Goal: Transaction & Acquisition: Purchase product/service

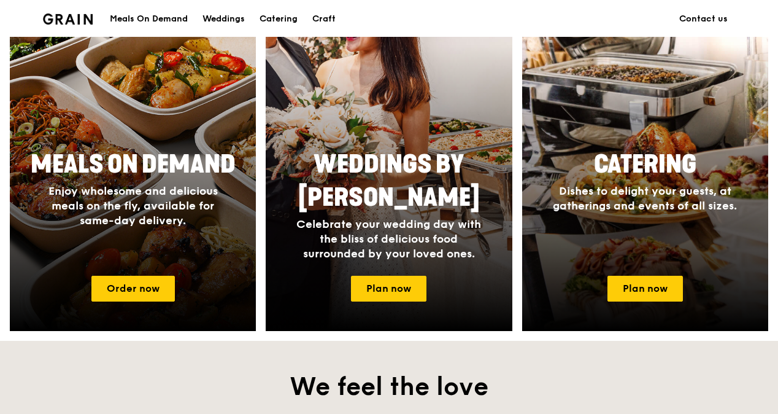
scroll to position [528, 0]
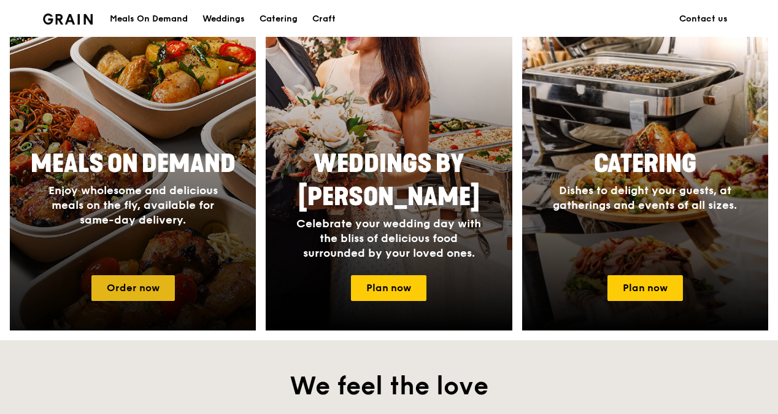
click at [131, 279] on link "Order now" at bounding box center [132, 288] width 83 height 26
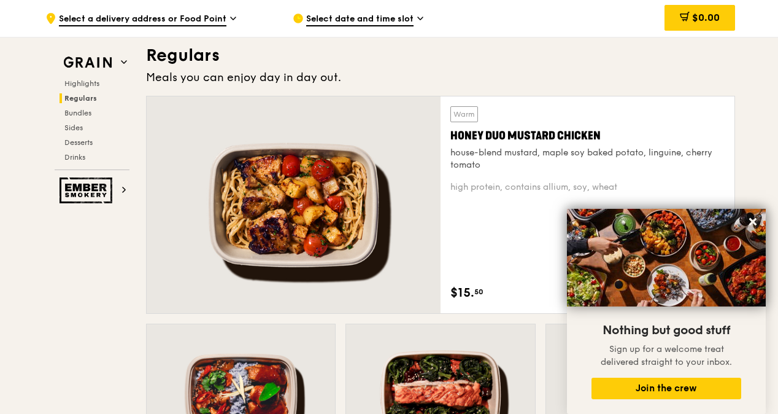
scroll to position [812, 0]
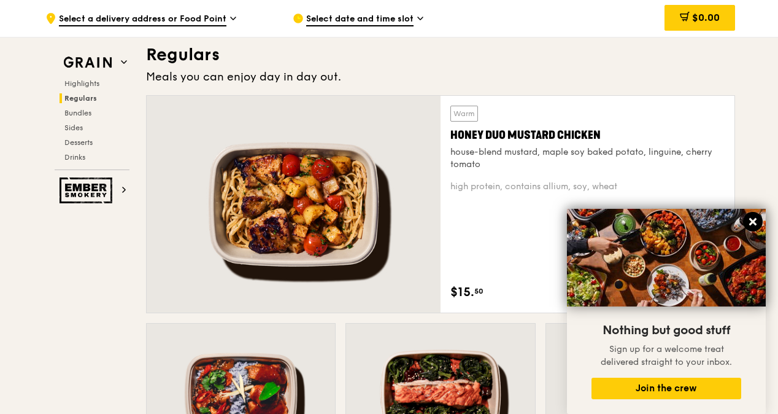
click at [754, 220] on icon at bounding box center [752, 221] width 7 height 7
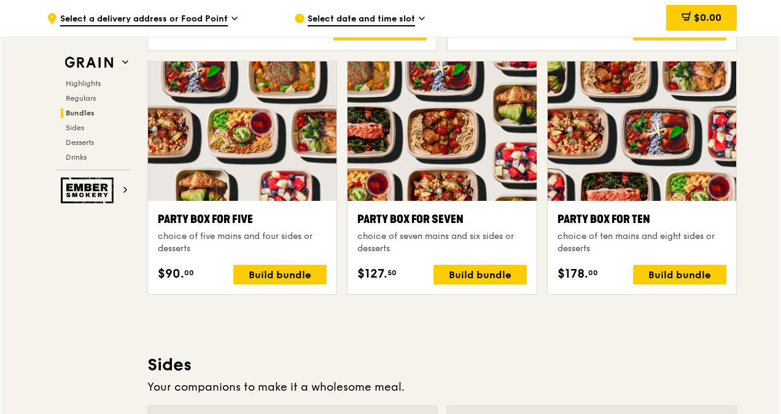
scroll to position [2433, 0]
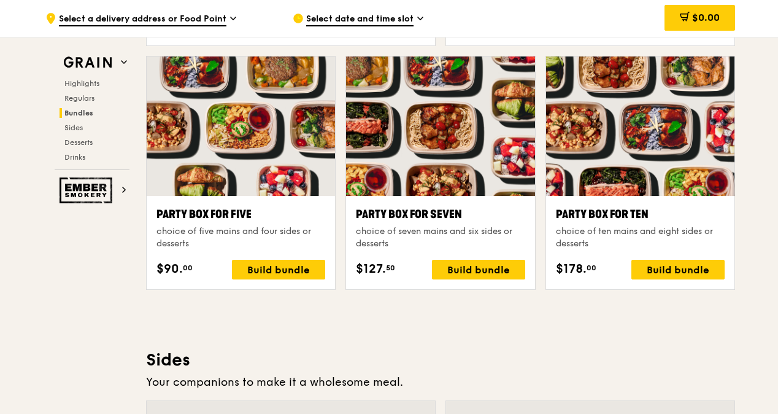
click at [626, 122] on div at bounding box center [640, 125] width 188 height 139
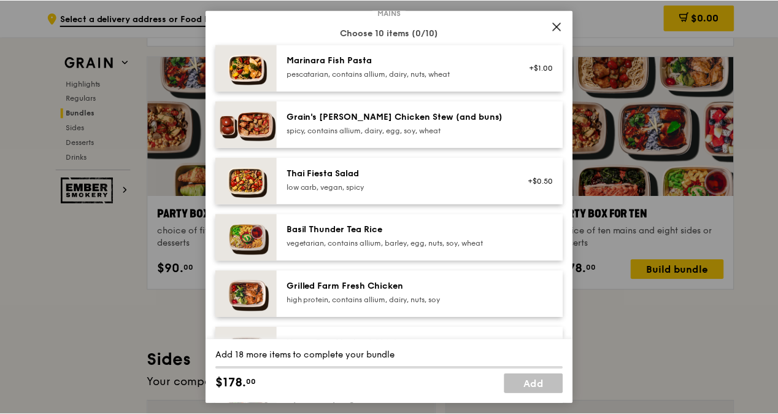
scroll to position [86, 0]
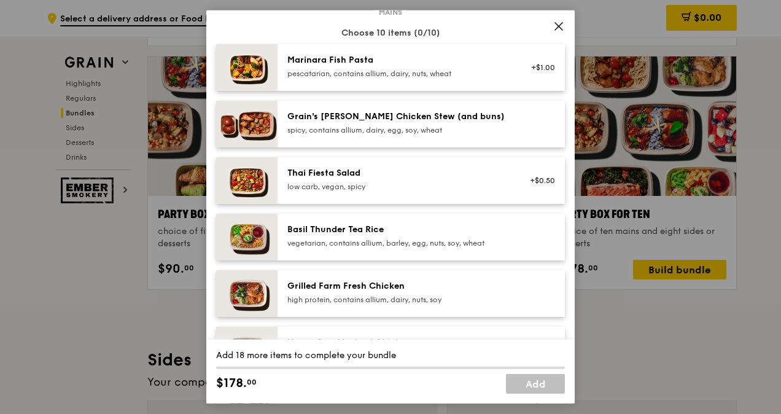
click at [555, 26] on icon at bounding box center [558, 26] width 11 height 11
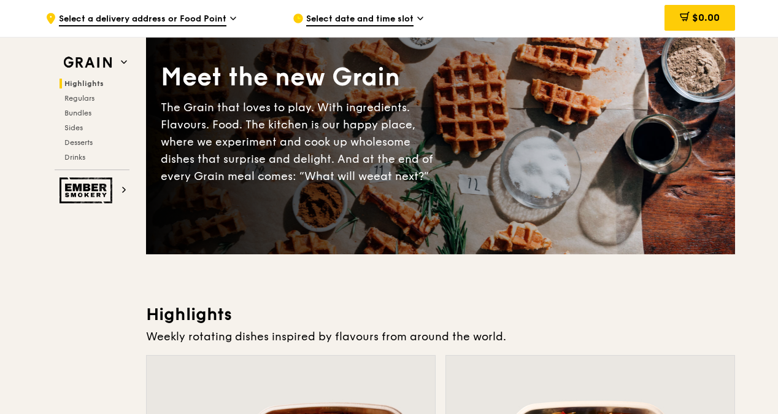
scroll to position [0, 0]
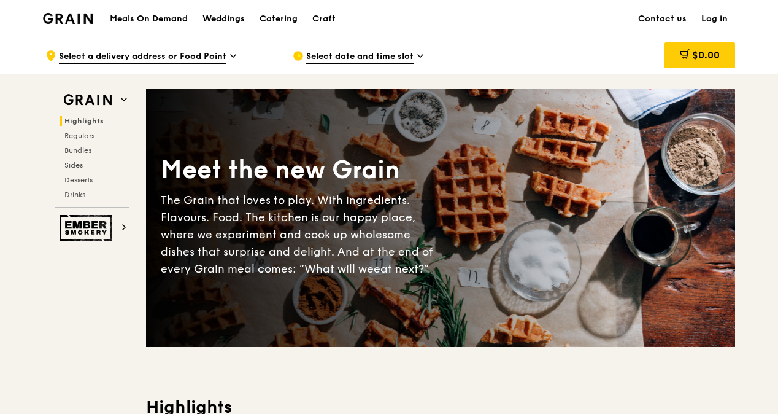
click at [421, 53] on icon at bounding box center [420, 55] width 6 height 11
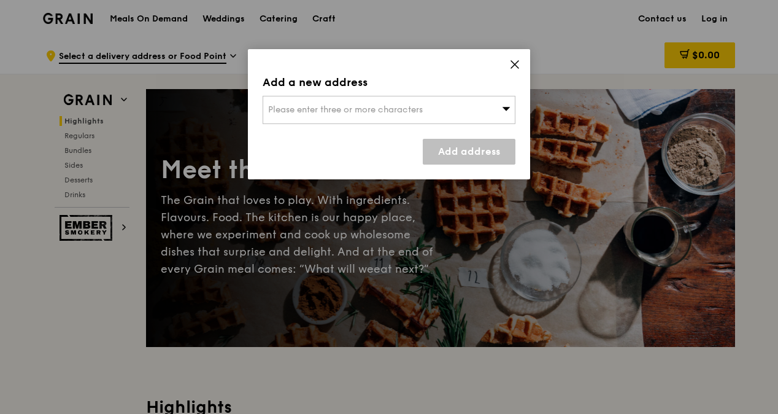
click at [507, 108] on icon at bounding box center [507, 109] width 8 height 4
click at [371, 129] on li "Please enter 3 or more characters" at bounding box center [389, 134] width 252 height 22
click at [346, 99] on input "search" at bounding box center [389, 109] width 252 height 27
click at [514, 61] on icon at bounding box center [514, 64] width 11 height 11
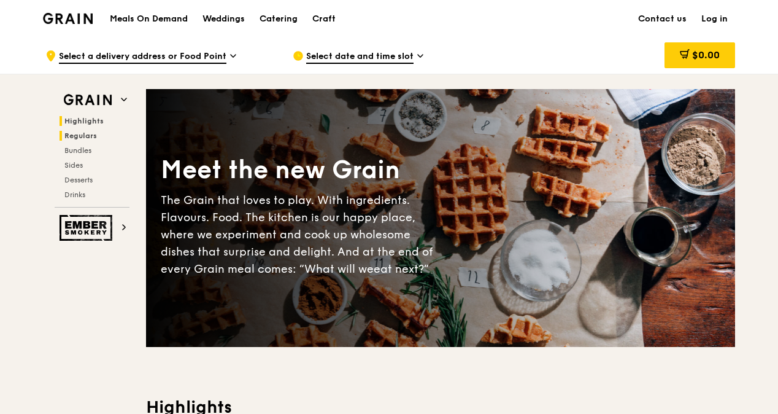
click at [87, 135] on span "Regulars" at bounding box center [80, 135] width 33 height 9
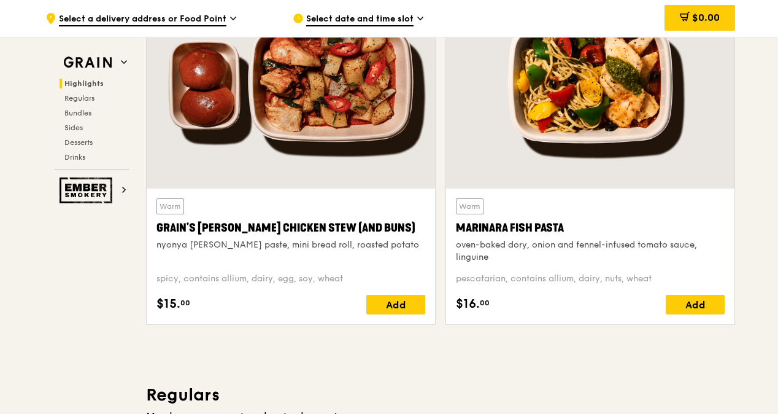
scroll to position [469, 0]
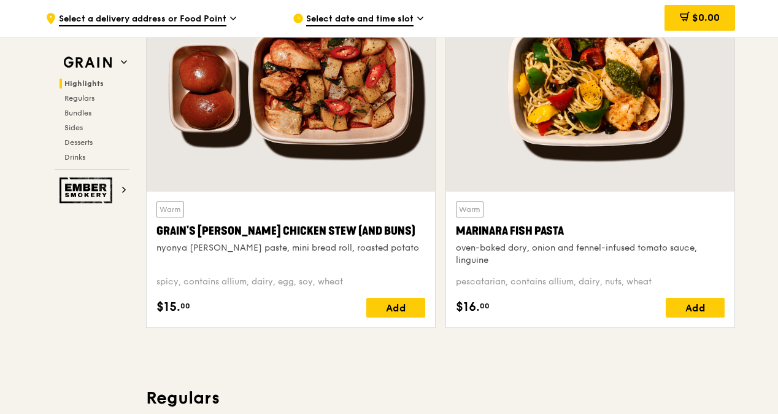
click at [420, 18] on icon at bounding box center [420, 18] width 6 height 11
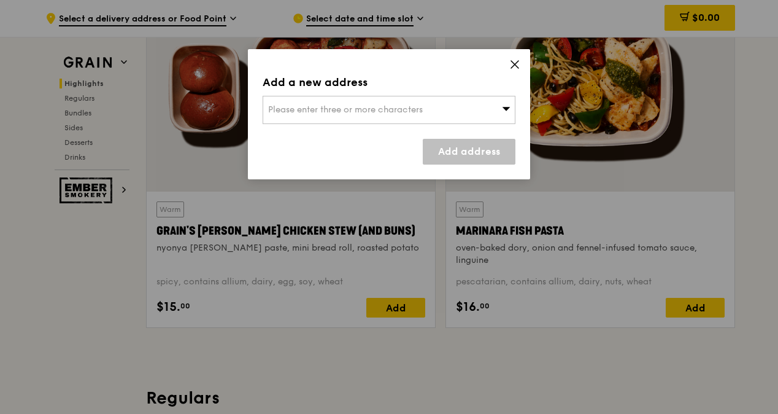
click at [449, 105] on div "Please enter three or more characters" at bounding box center [389, 110] width 253 height 28
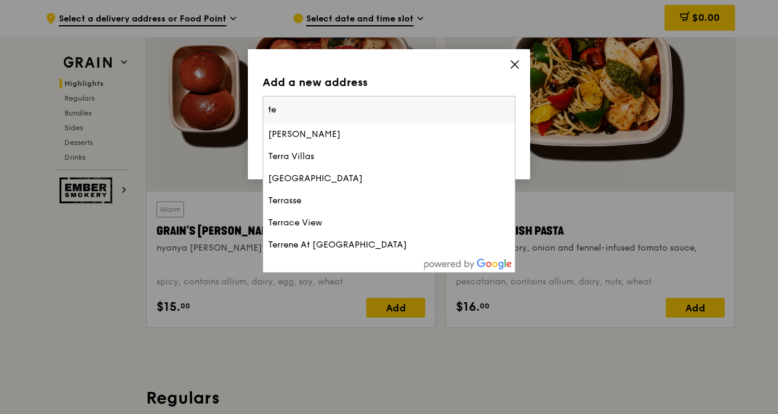
type input "t"
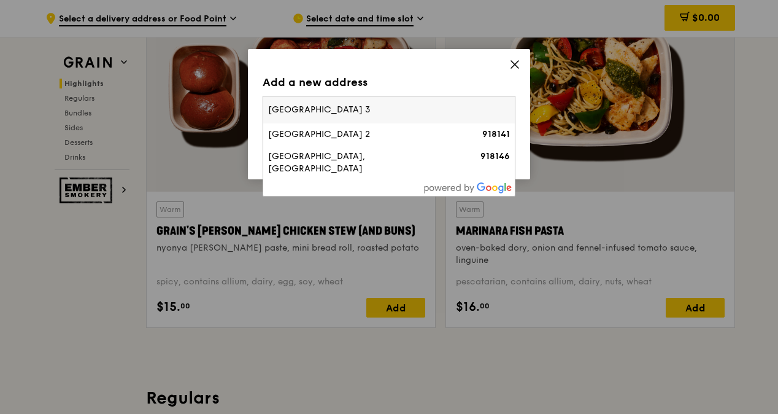
type input "[GEOGRAPHIC_DATA] 3"
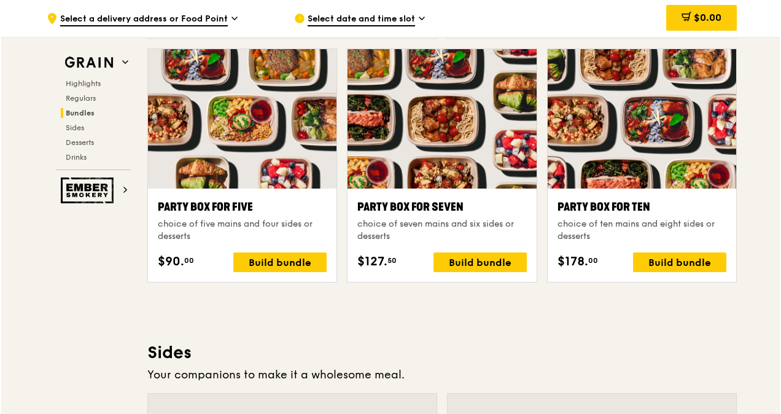
scroll to position [2441, 0]
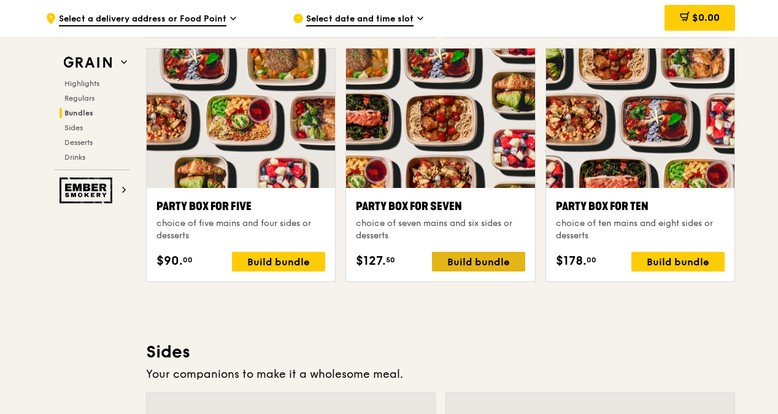
click at [478, 258] on div "Build bundle" at bounding box center [478, 262] width 93 height 20
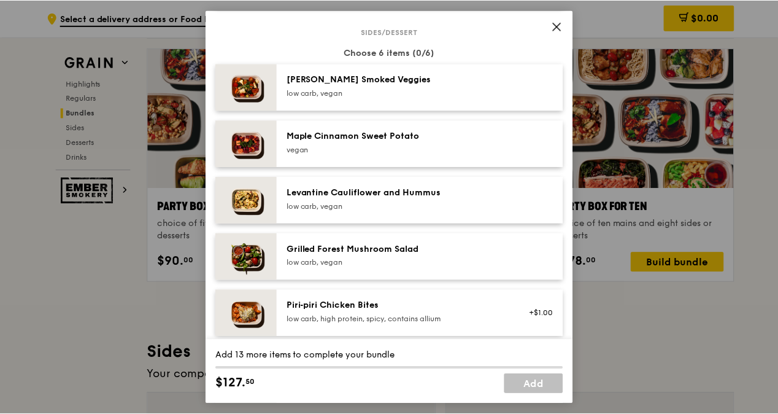
scroll to position [640, 0]
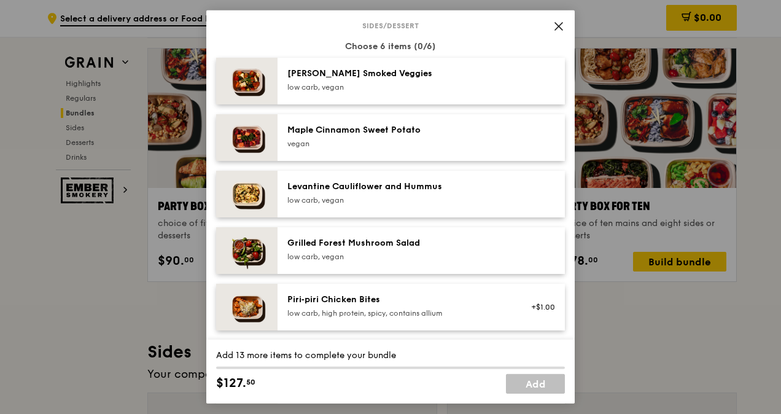
click at [560, 25] on icon at bounding box center [558, 26] width 7 height 7
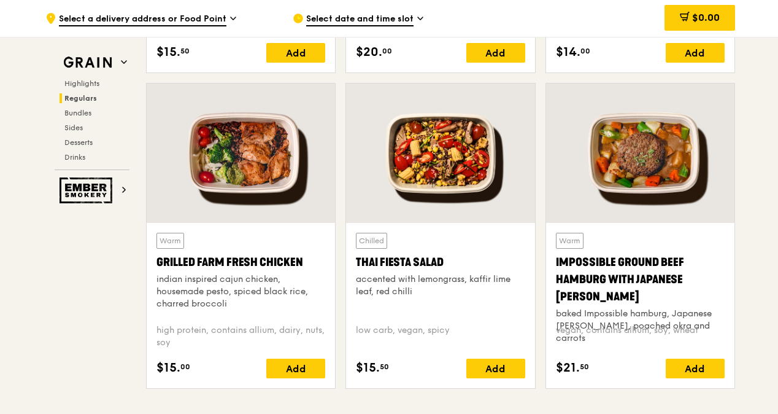
scroll to position [1369, 0]
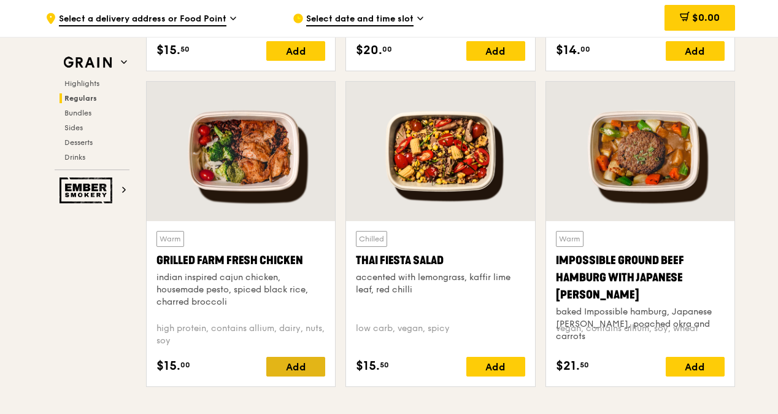
click at [290, 362] on div "Add" at bounding box center [295, 367] width 59 height 20
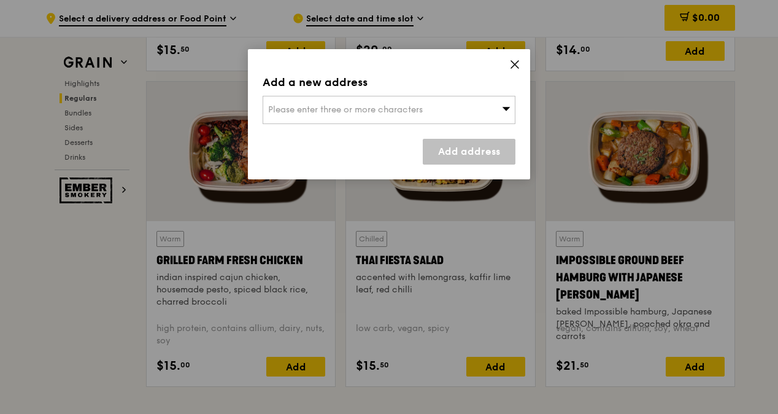
click at [416, 113] on span "Please enter three or more characters" at bounding box center [345, 109] width 155 height 10
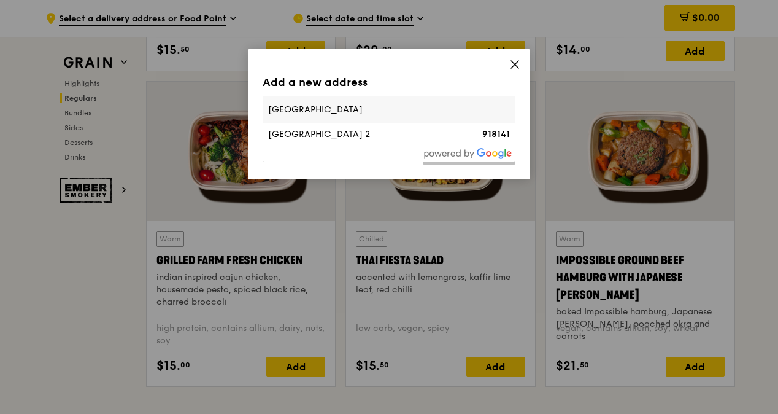
type input "[GEOGRAPHIC_DATA]"
click at [503, 107] on input "[GEOGRAPHIC_DATA]" at bounding box center [389, 109] width 252 height 27
click at [430, 112] on input "search" at bounding box center [389, 109] width 252 height 27
paste input "819663"
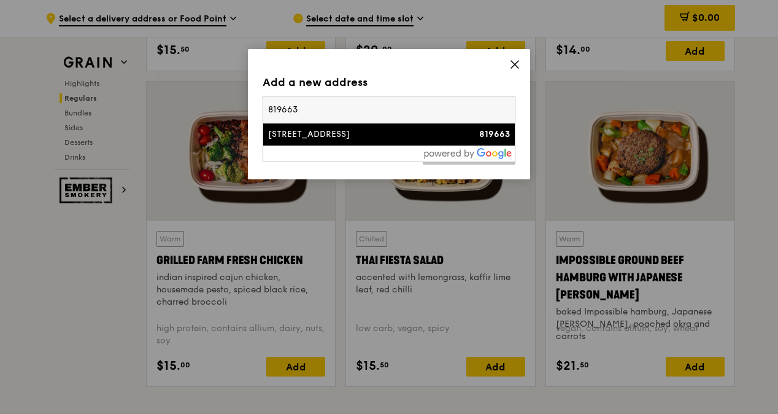
type input "819663"
click at [349, 141] on li "[STREET_ADDRESS] 819663" at bounding box center [389, 134] width 252 height 22
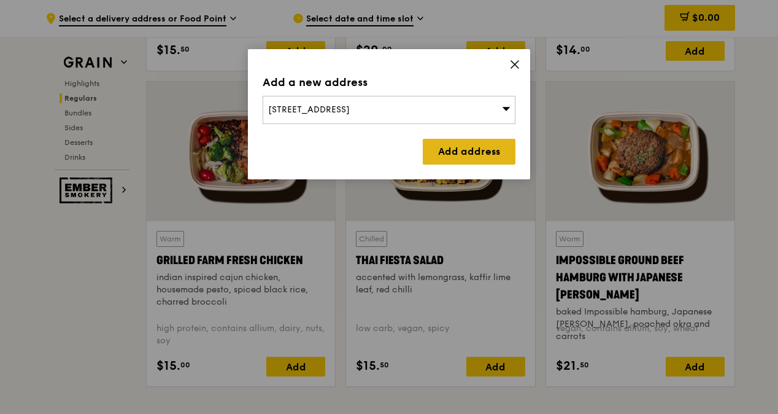
click at [451, 145] on link "Add address" at bounding box center [469, 152] width 93 height 26
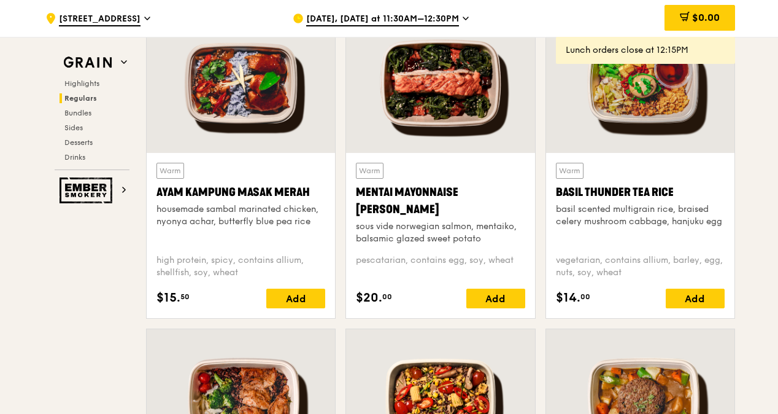
scroll to position [1121, 0]
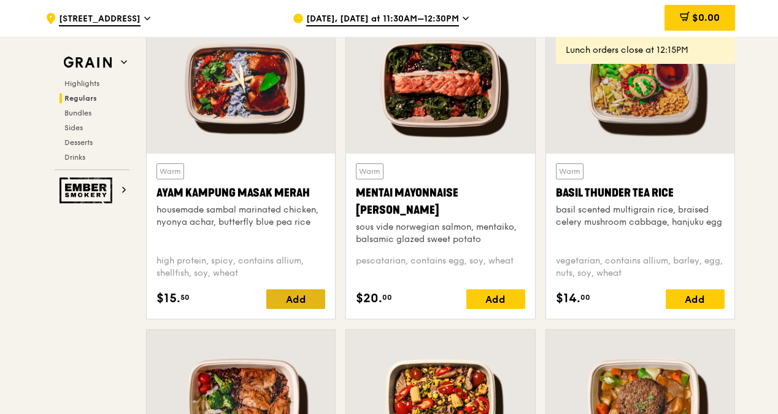
click at [300, 291] on div "Add" at bounding box center [295, 299] width 59 height 20
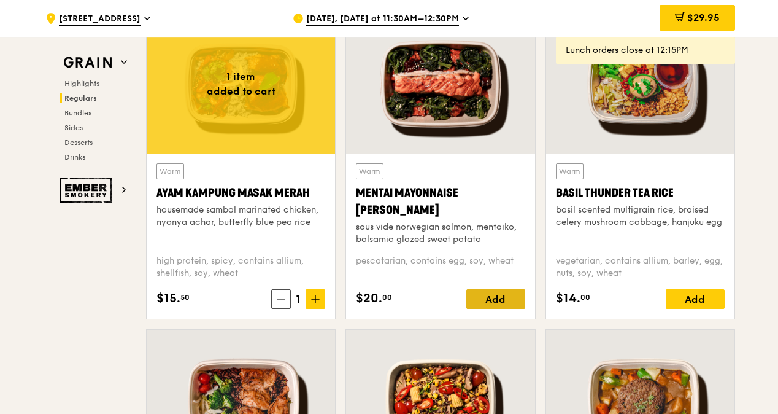
click at [501, 293] on div "Add" at bounding box center [495, 299] width 59 height 20
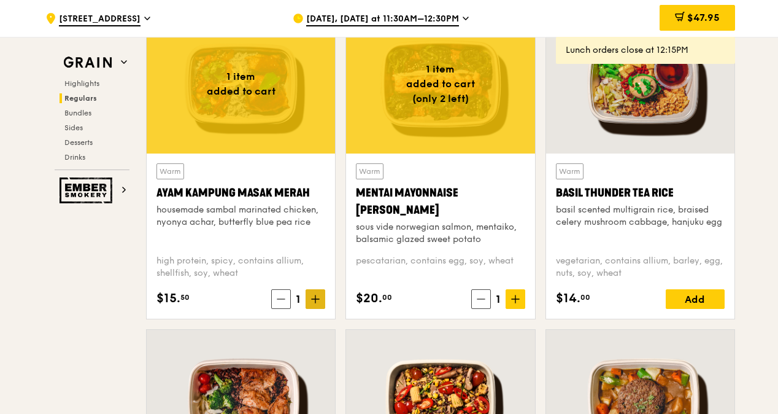
click at [312, 298] on icon at bounding box center [315, 299] width 9 height 9
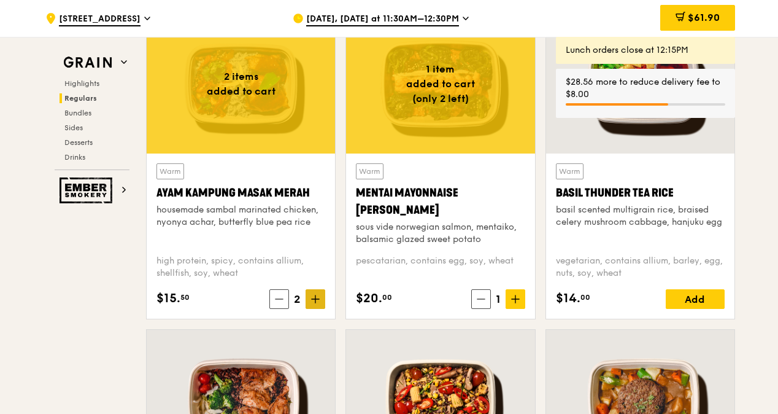
click at [312, 298] on icon at bounding box center [315, 299] width 9 height 9
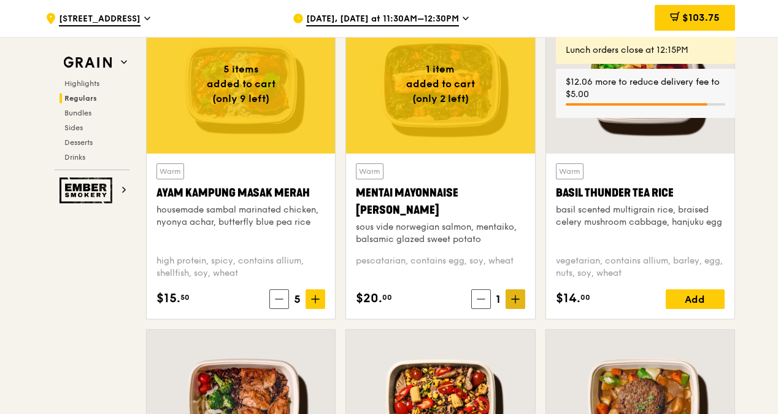
click at [512, 292] on span at bounding box center [516, 299] width 20 height 20
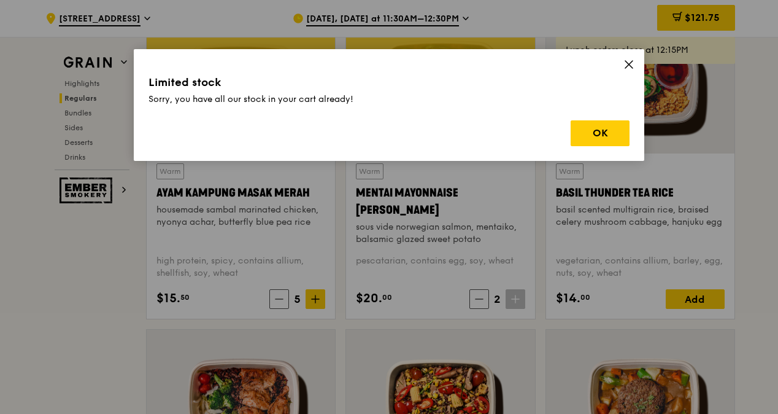
click at [630, 63] on icon at bounding box center [628, 64] width 7 height 7
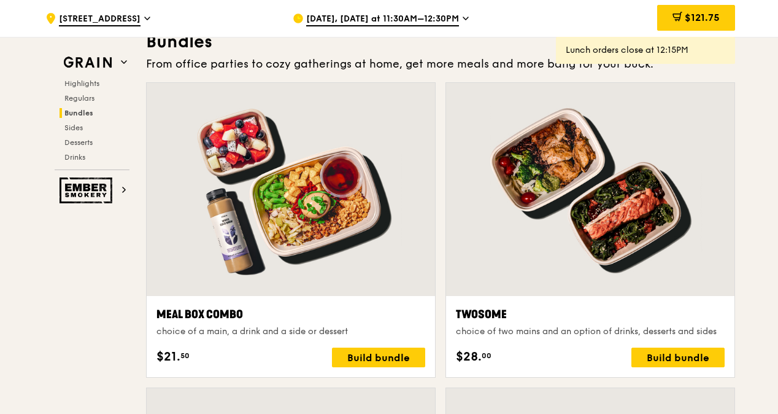
scroll to position [1783, 0]
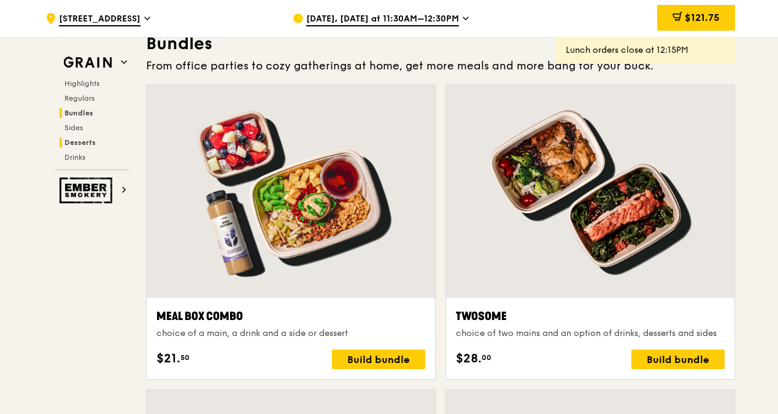
click at [81, 138] on span "Desserts" at bounding box center [79, 142] width 31 height 9
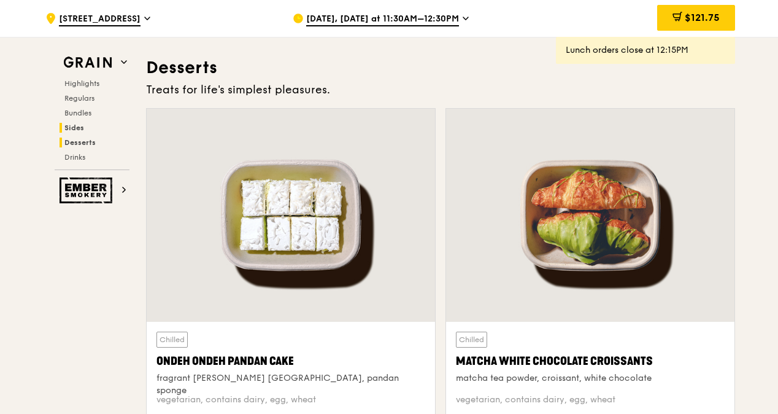
scroll to position [3493, 0]
